Goal: Task Accomplishment & Management: Use online tool/utility

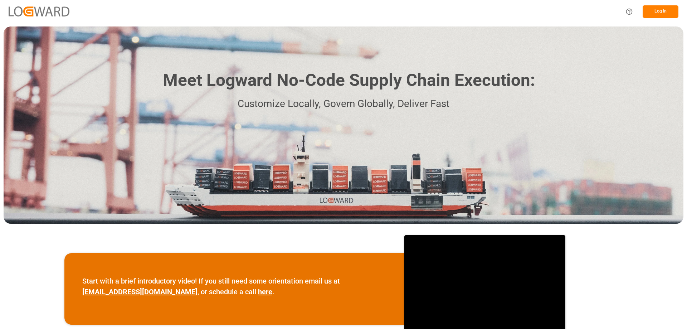
click at [659, 10] on button "Log In" at bounding box center [661, 11] width 36 height 13
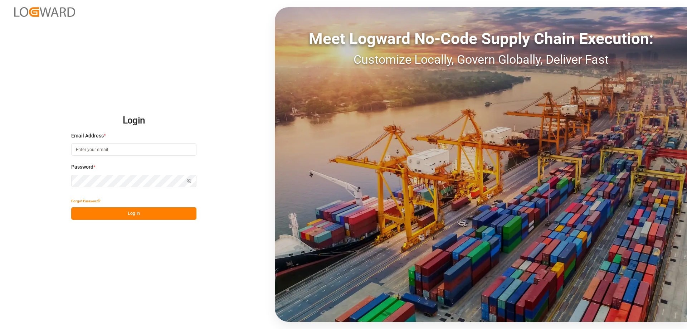
type input "[EMAIL_ADDRESS][PERSON_NAME][DOMAIN_NAME]"
click at [171, 215] on button "Log In" at bounding box center [133, 213] width 125 height 13
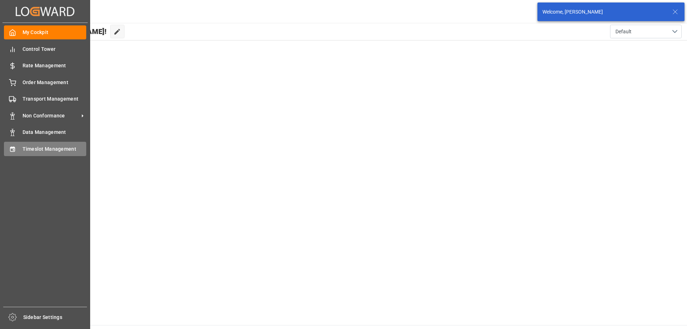
click at [17, 151] on div "Timeslot Management Timeslot Management" at bounding box center [45, 149] width 82 height 14
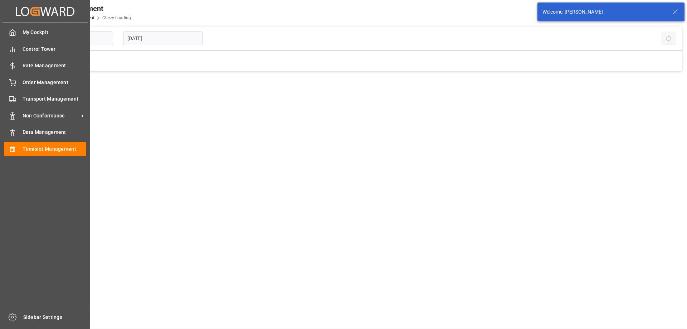
type input "Chezy Loading"
